Goal: Transaction & Acquisition: Purchase product/service

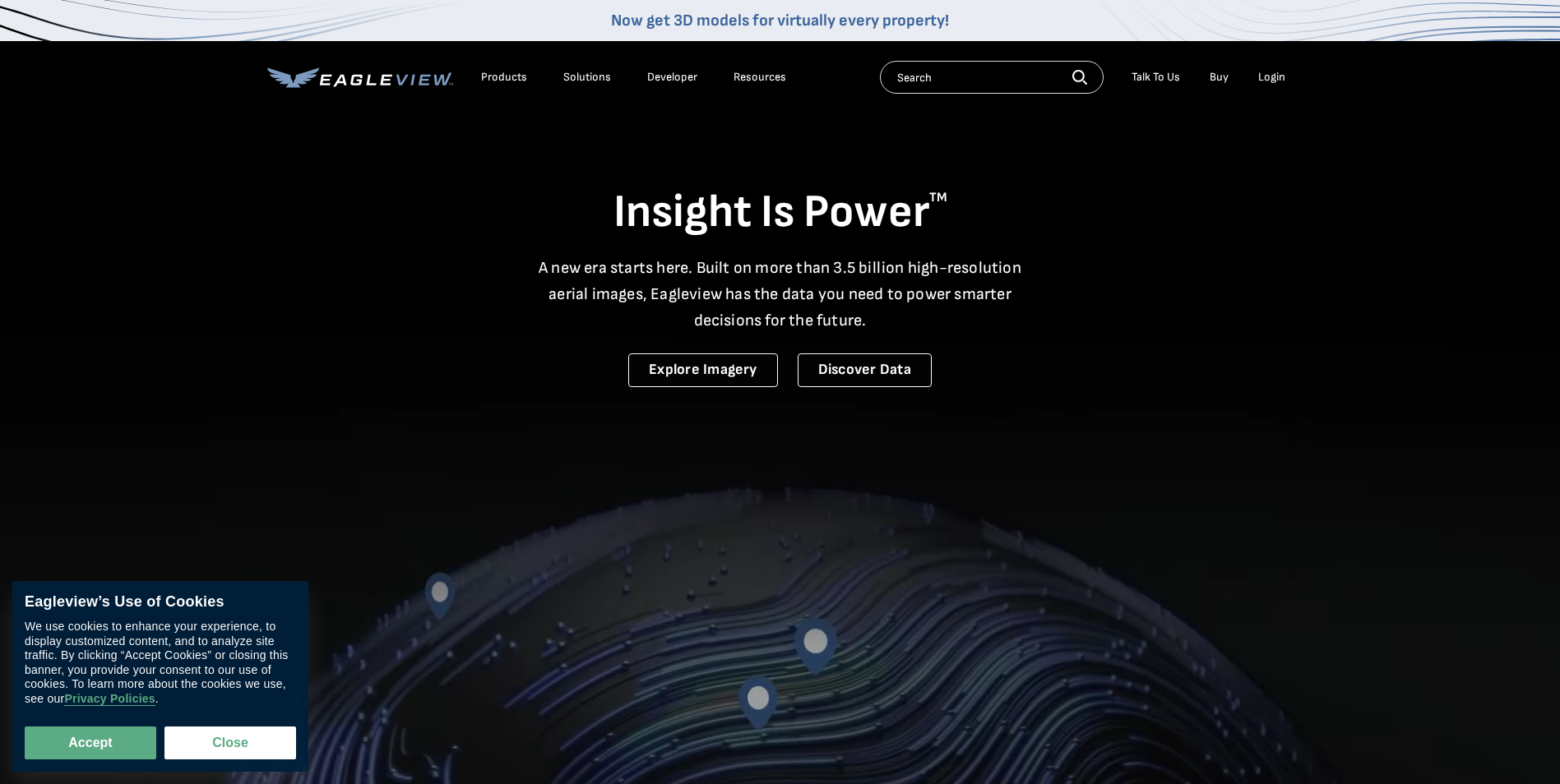
click at [1272, 79] on div "Login" at bounding box center [1272, 77] width 27 height 15
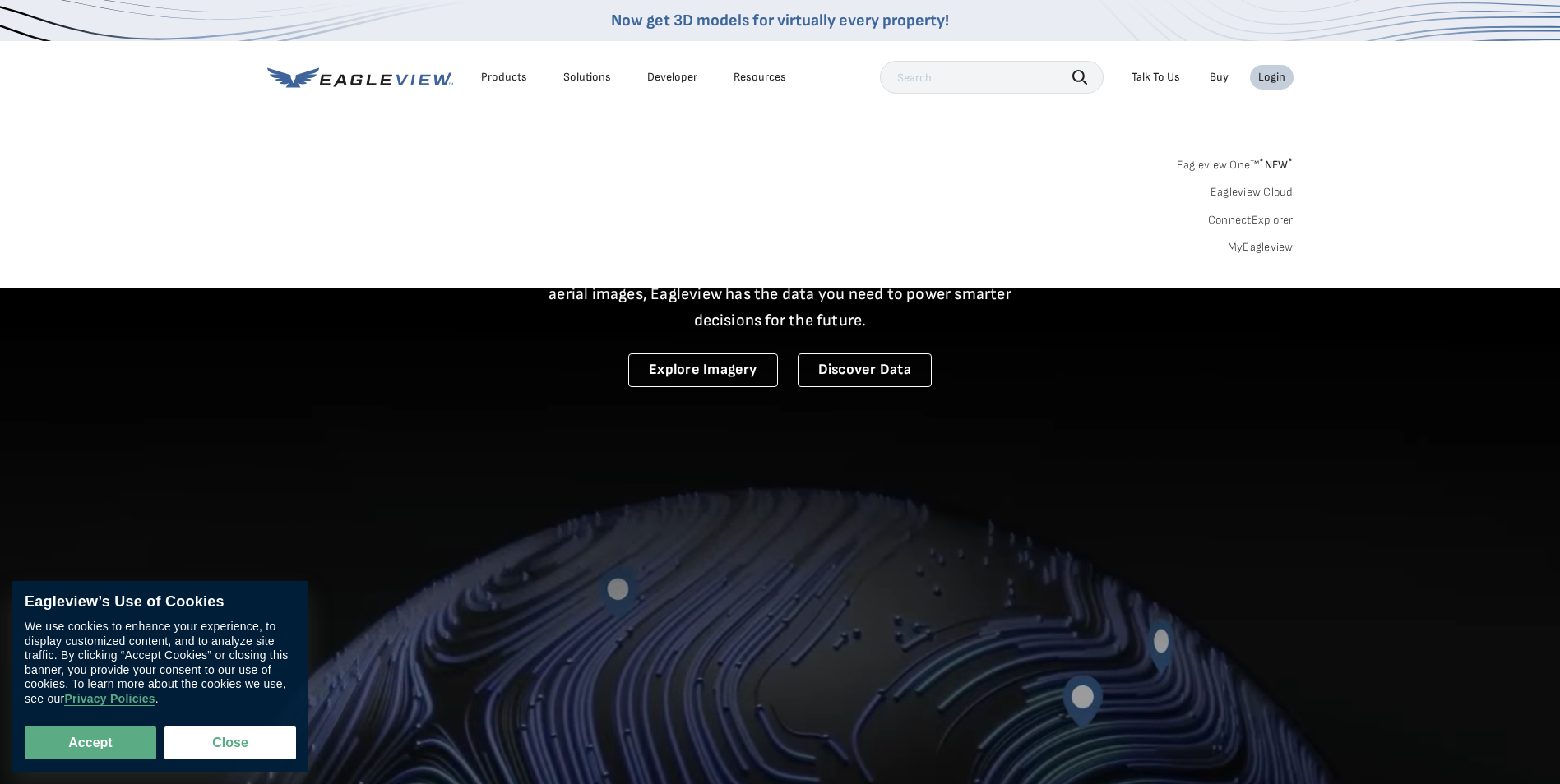
click at [1255, 244] on link "MyEagleview" at bounding box center [1260, 247] width 65 height 15
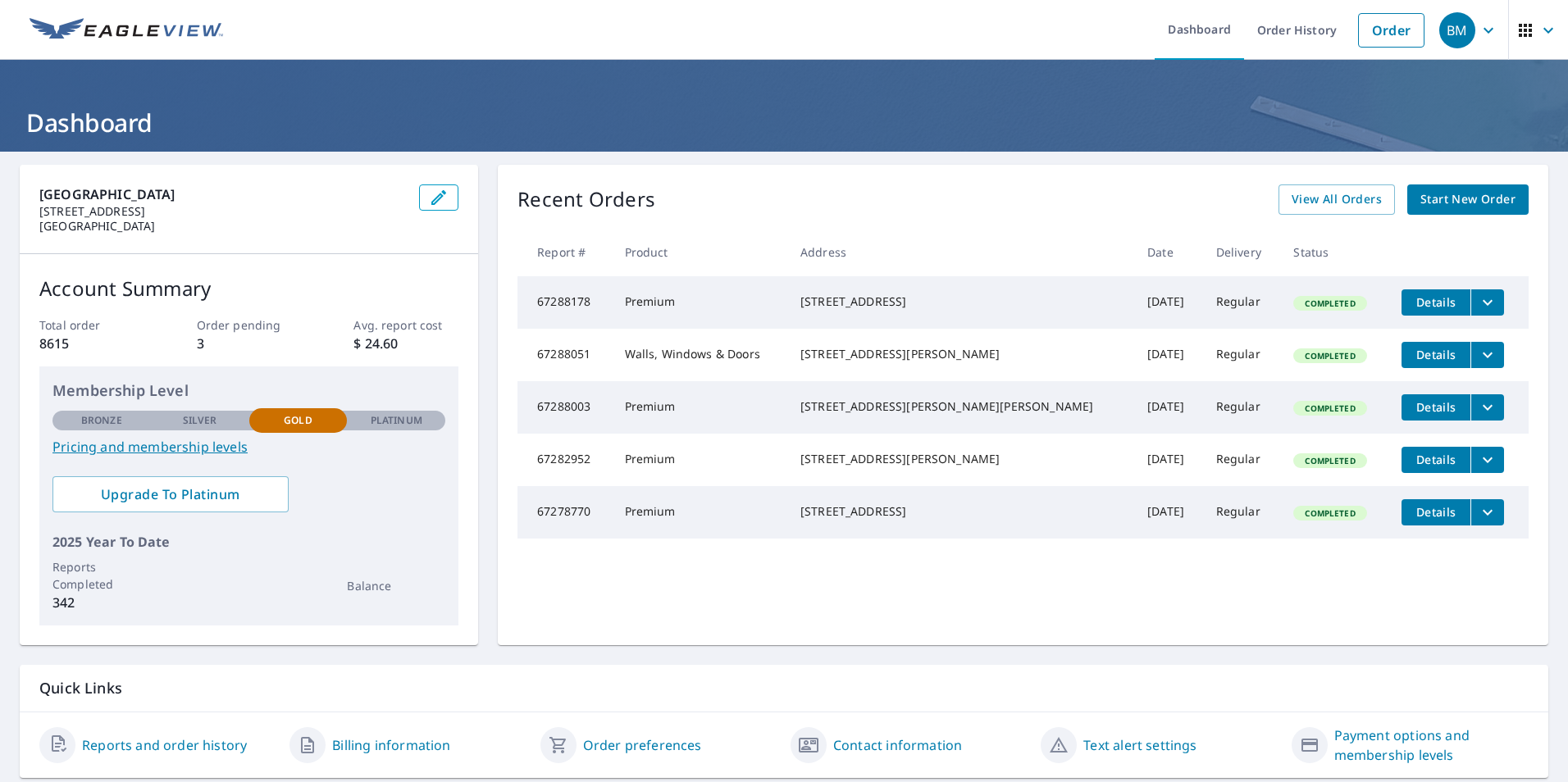
click at [1478, 206] on span "Start New Order" at bounding box center [1468, 199] width 96 height 21
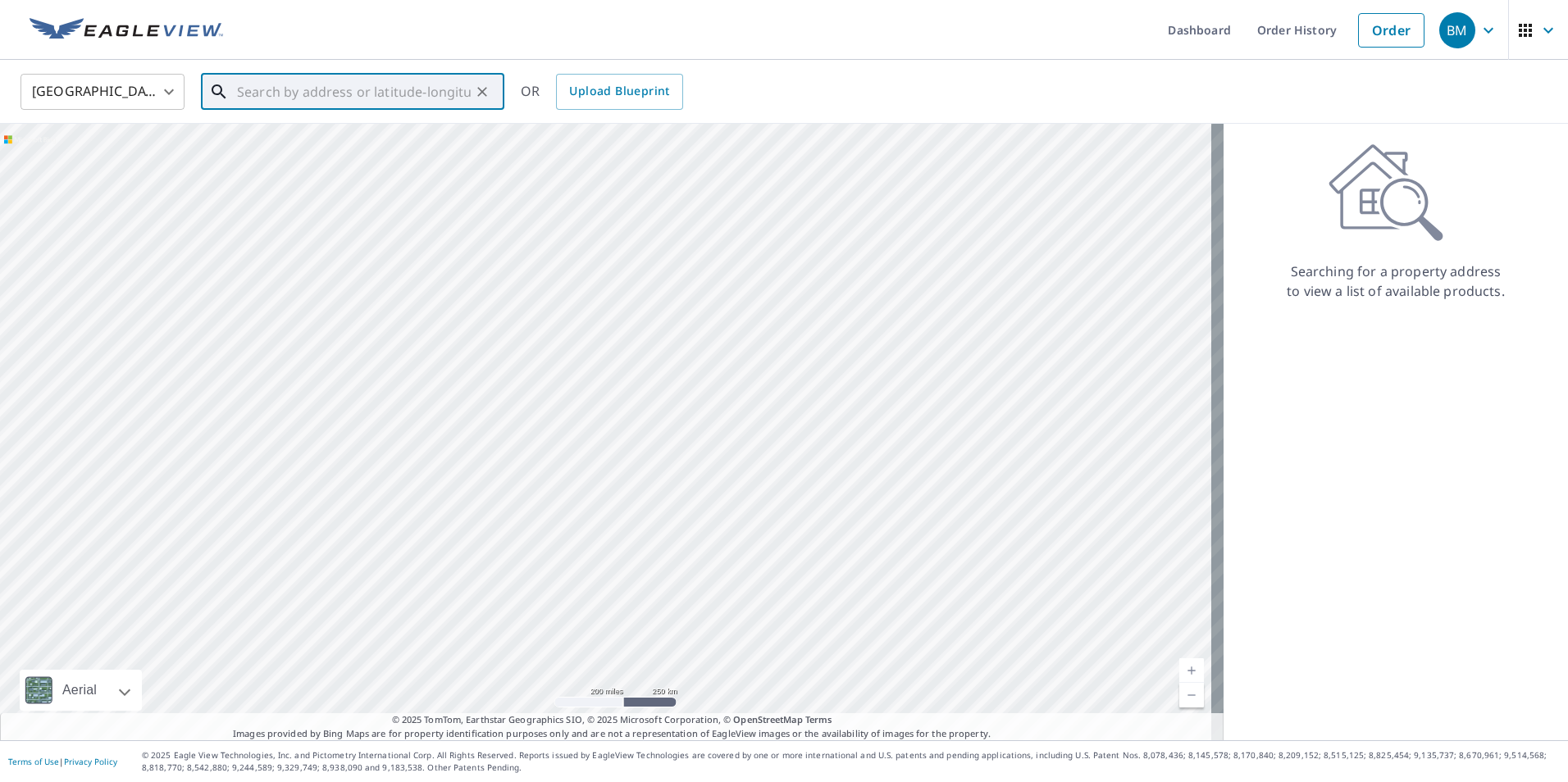
click at [289, 87] on input "text" at bounding box center [354, 91] width 234 height 46
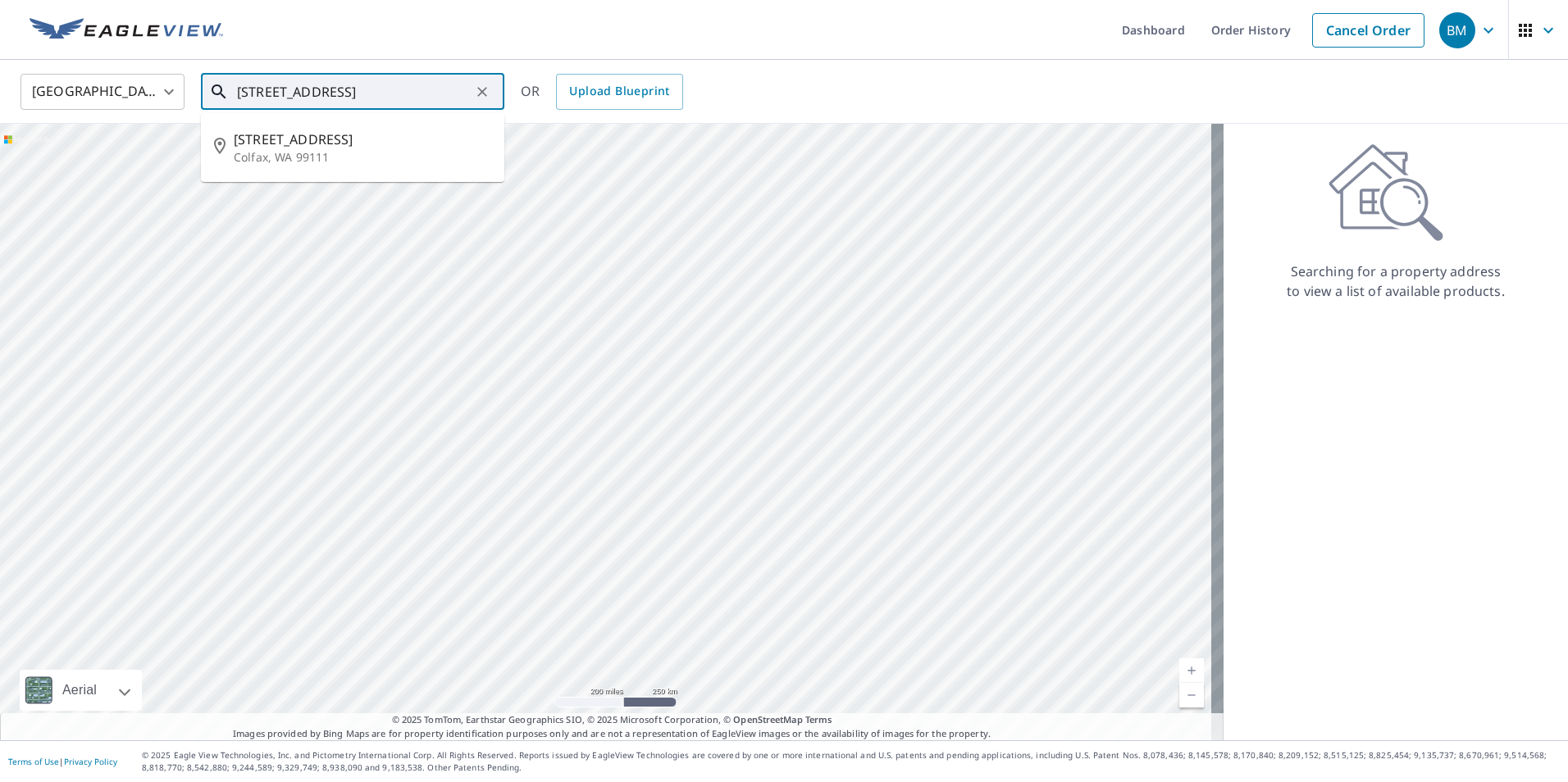
type input "[STREET_ADDRESS]"
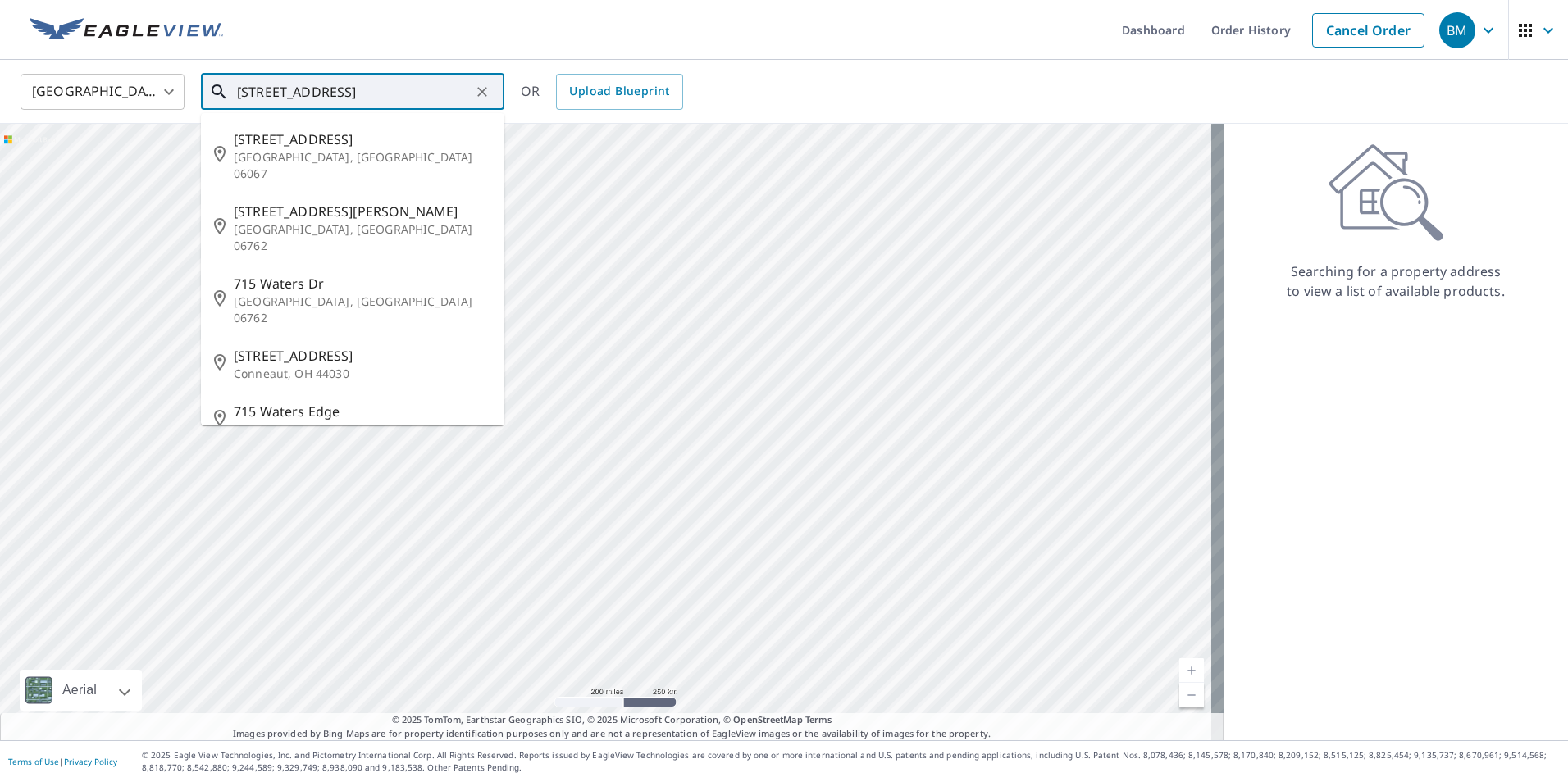
click at [484, 96] on icon "Clear" at bounding box center [482, 92] width 16 height 16
